Goal: Navigation & Orientation: Find specific page/section

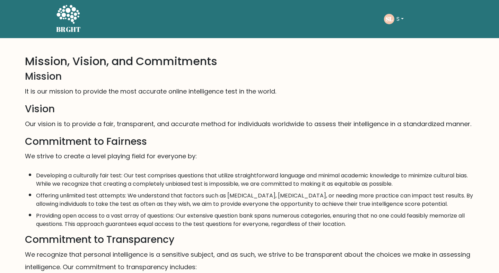
click at [406, 19] on button "S" at bounding box center [399, 19] width 11 height 9
click at [407, 35] on link "Dashboard" at bounding box center [411, 33] width 55 height 11
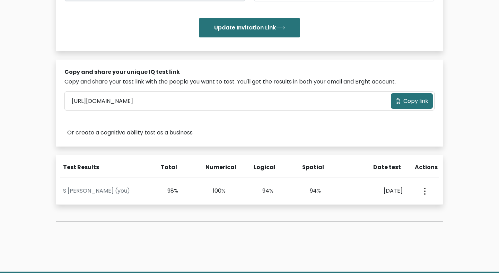
scroll to position [168, 0]
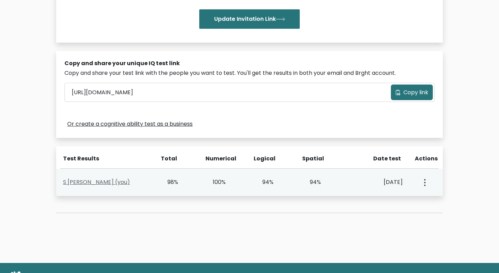
click at [80, 183] on link "S Lakhani (you)" at bounding box center [96, 182] width 67 height 8
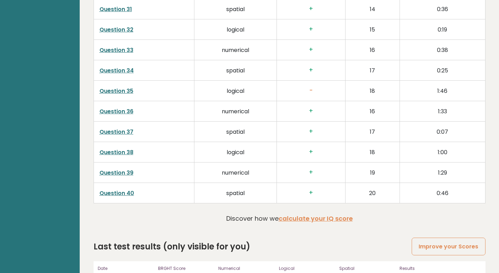
scroll to position [1745, 0]
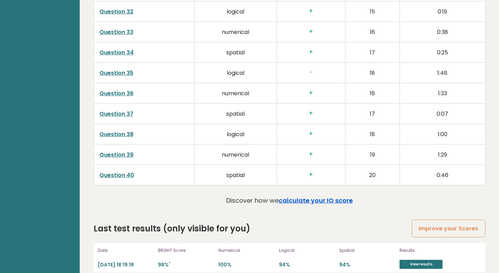
click at [313, 196] on link "calculate your IQ score" at bounding box center [316, 200] width 74 height 9
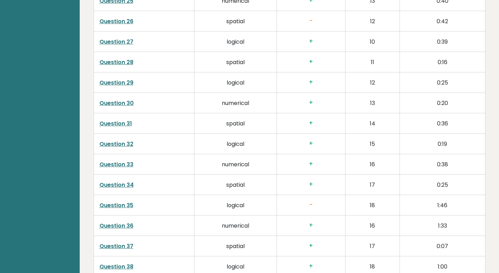
scroll to position [1603, 0]
